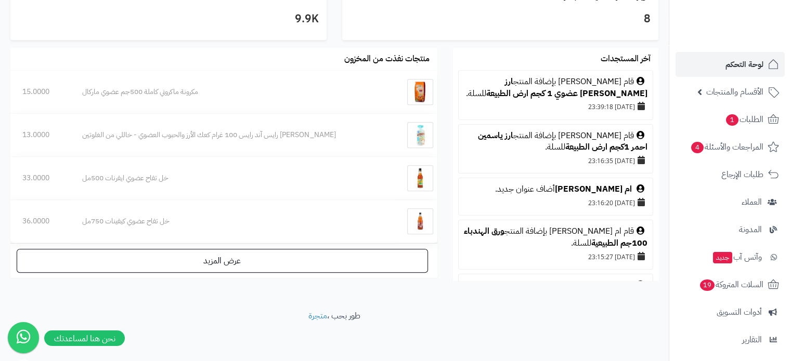
scroll to position [208, 0]
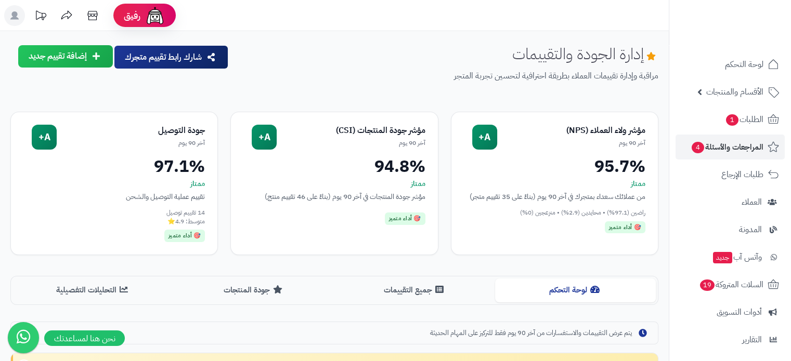
click at [742, 120] on span "الطلبات 1" at bounding box center [744, 119] width 38 height 15
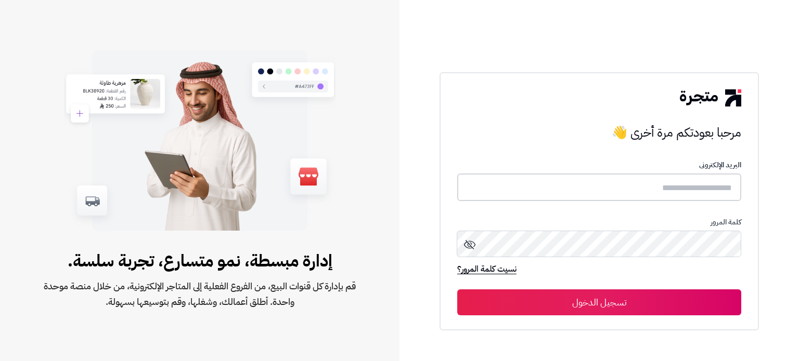
type input "**********"
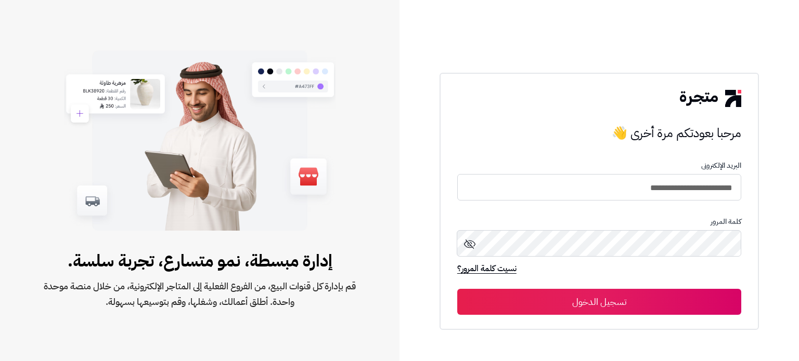
click at [614, 299] on button "تسجيل الدخول" at bounding box center [599, 302] width 284 height 26
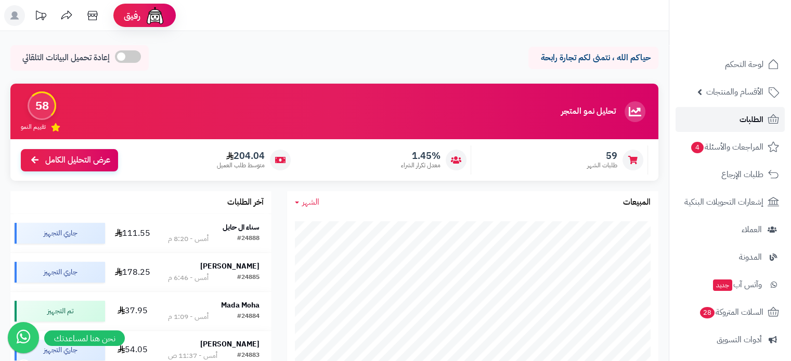
click at [744, 119] on span "الطلبات" at bounding box center [751, 119] width 24 height 15
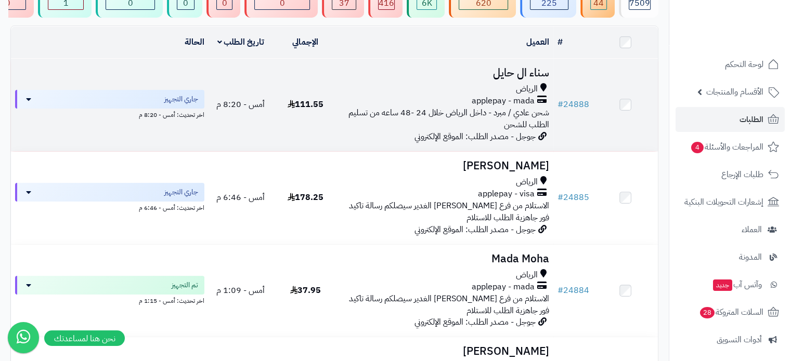
scroll to position [104, 0]
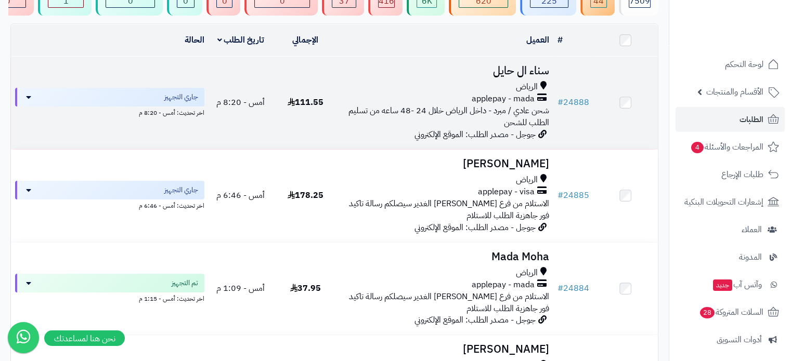
click at [529, 77] on h3 "سناء ال حايل" at bounding box center [445, 71] width 207 height 12
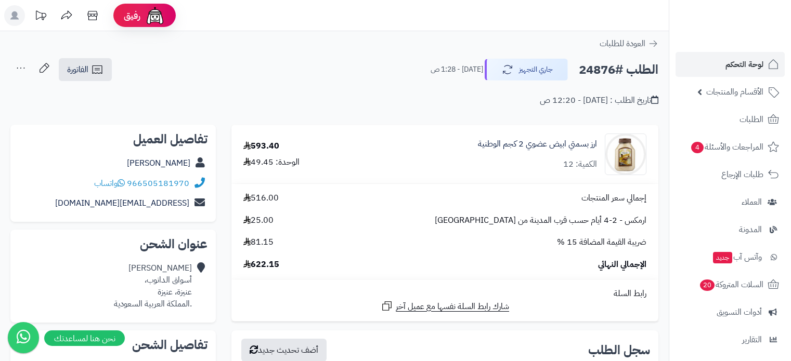
scroll to position [364, 0]
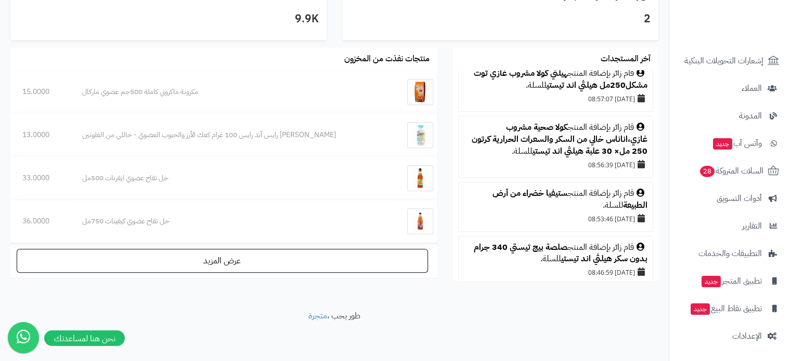
scroll to position [416, 0]
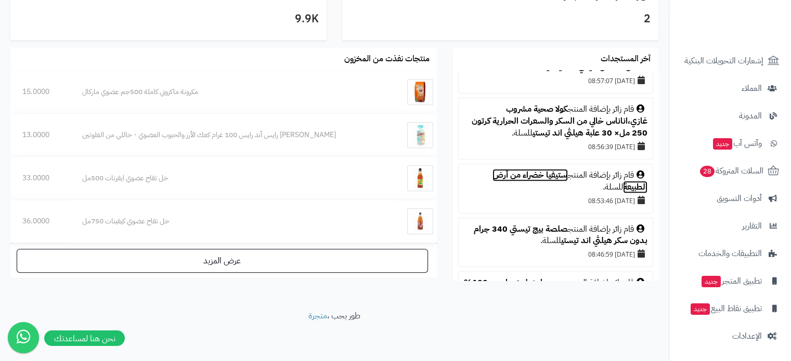
click at [521, 169] on link "ستيفيا خضراء من أرض الطبيعة" at bounding box center [569, 181] width 155 height 24
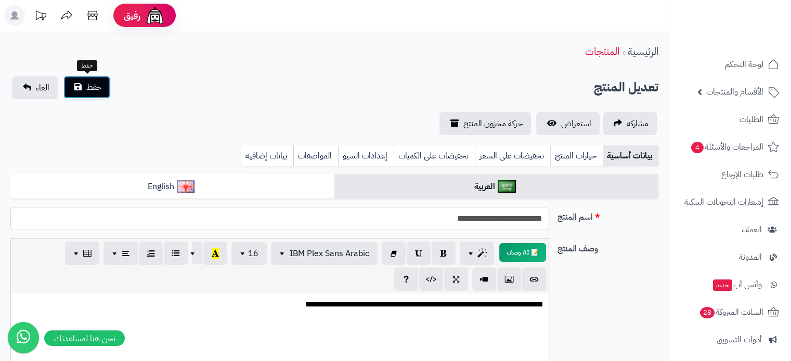
click at [94, 84] on span "حفظ" at bounding box center [94, 87] width 16 height 12
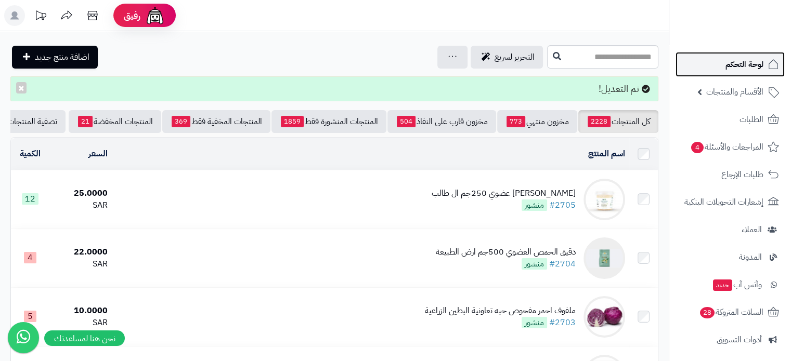
click at [731, 60] on span "لوحة التحكم" at bounding box center [744, 64] width 38 height 15
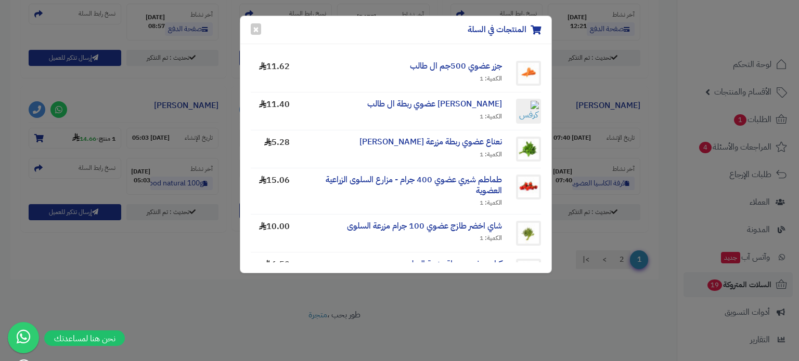
scroll to position [191, 0]
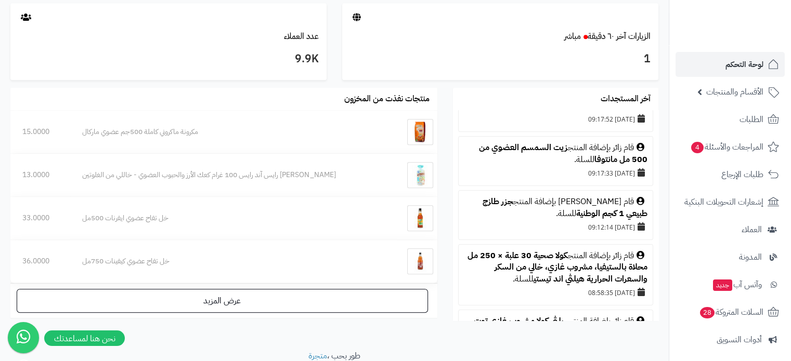
scroll to position [208, 0]
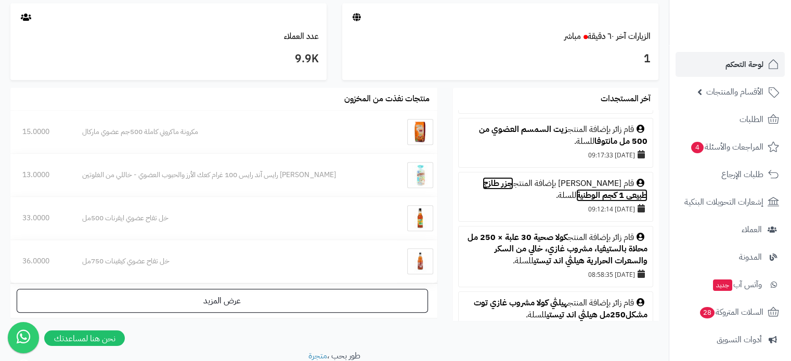
click at [512, 177] on link "جزر طازج طبيعي 1 كجم الوطنية" at bounding box center [564, 189] width 165 height 24
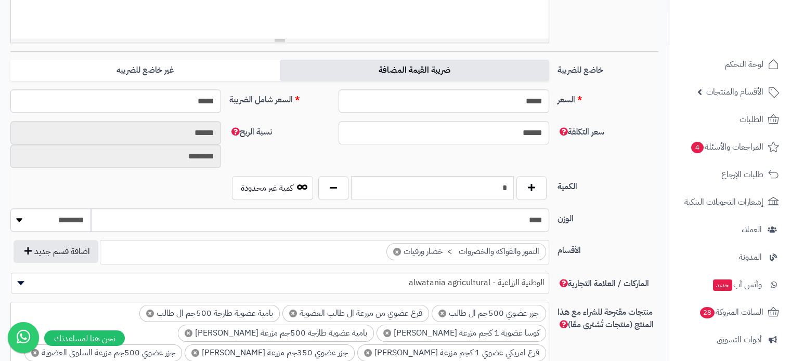
scroll to position [416, 0]
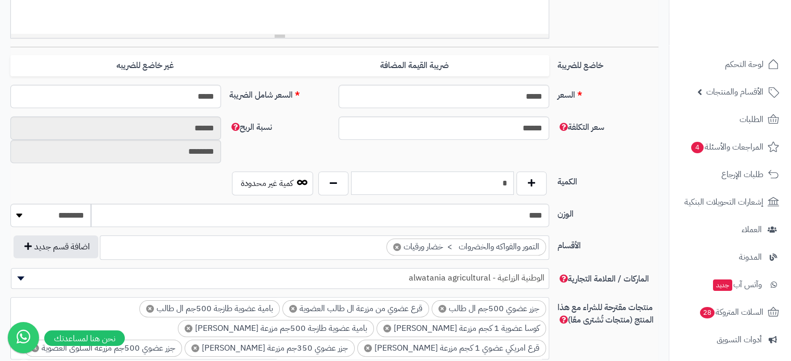
drag, startPoint x: 499, startPoint y: 184, endPoint x: 511, endPoint y: 184, distance: 12.5
click at [511, 184] on input "*" at bounding box center [432, 183] width 163 height 23
type input "*"
click at [630, 161] on div "سعر التكلفة ****** نسبة الربح ****** ********" at bounding box center [334, 143] width 656 height 55
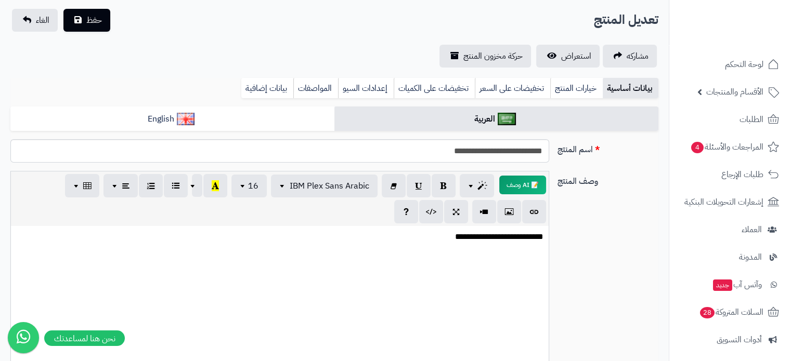
scroll to position [0, 0]
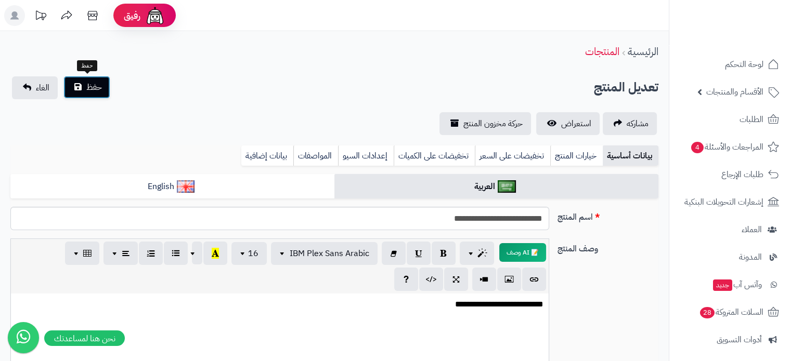
click at [98, 87] on span "حفظ" at bounding box center [94, 87] width 16 height 12
